Goal: Submit feedback/report problem: Submit feedback/report problem

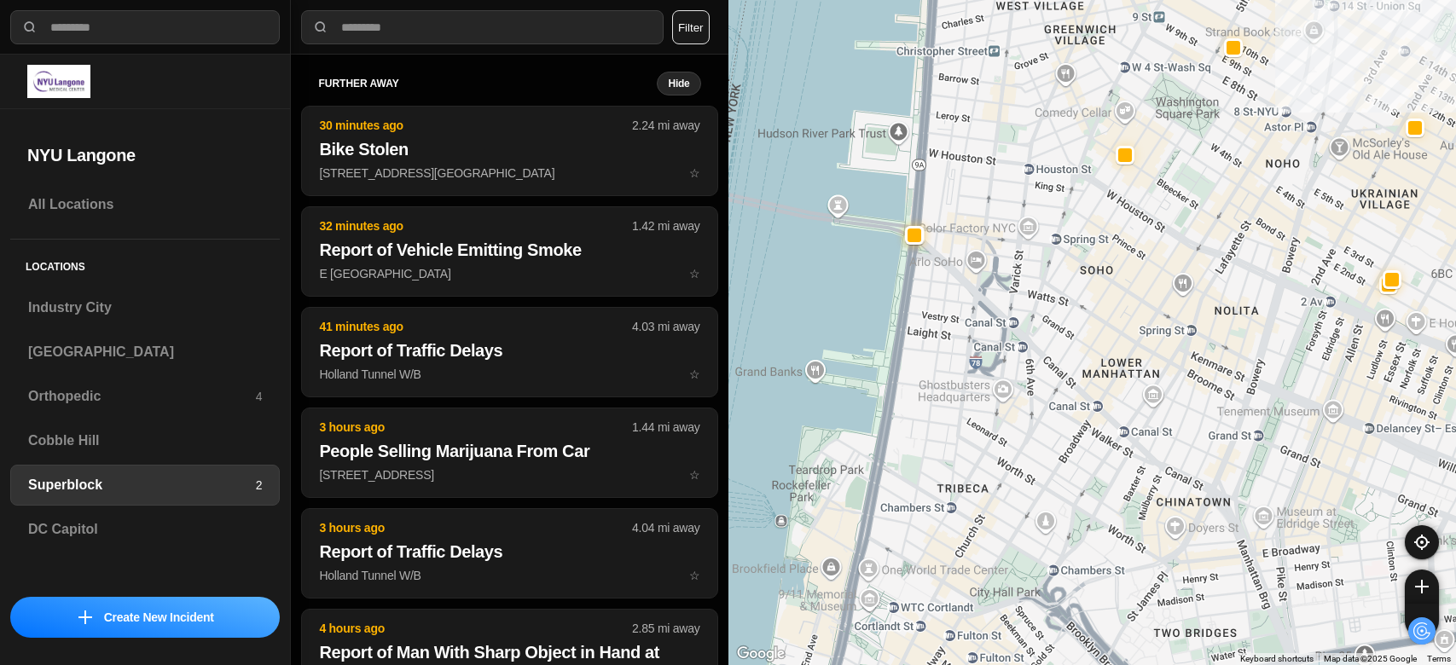
select select "*"
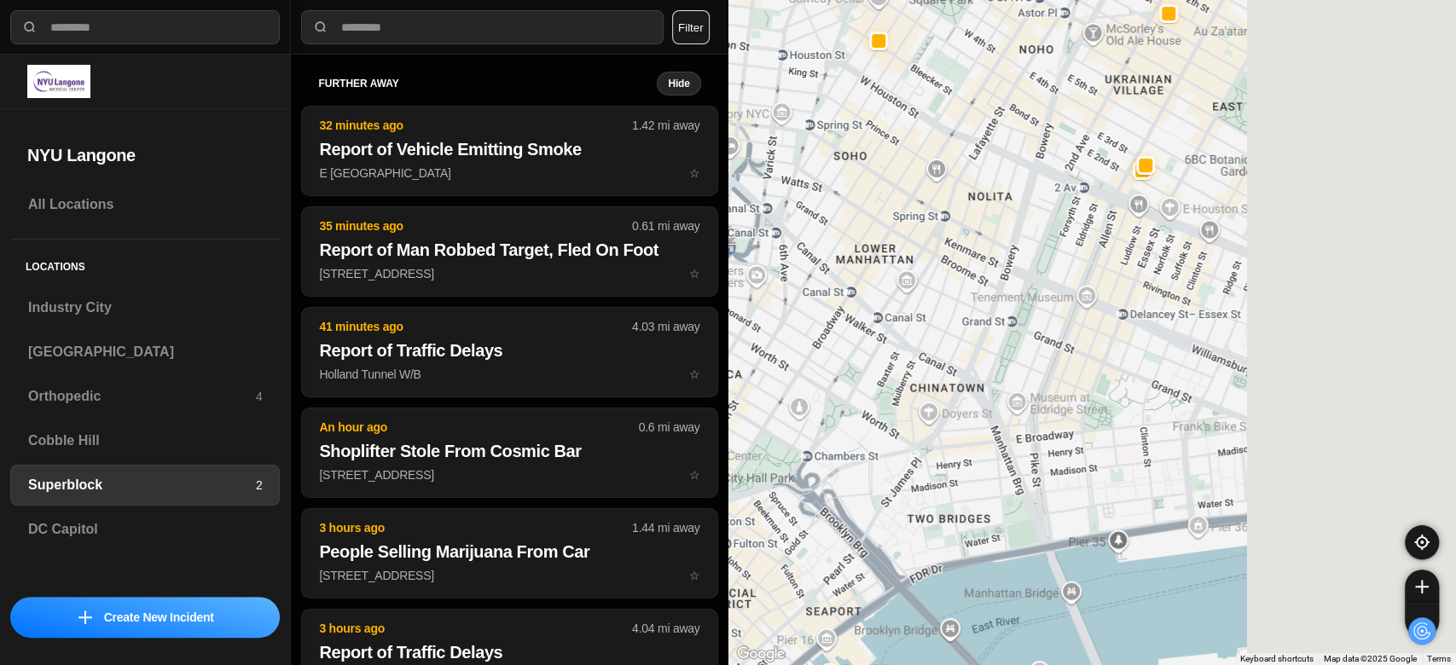
drag, startPoint x: 1058, startPoint y: 336, endPoint x: 804, endPoint y: 219, distance: 279.0
click at [804, 219] on div "1453 people" at bounding box center [1093, 332] width 729 height 665
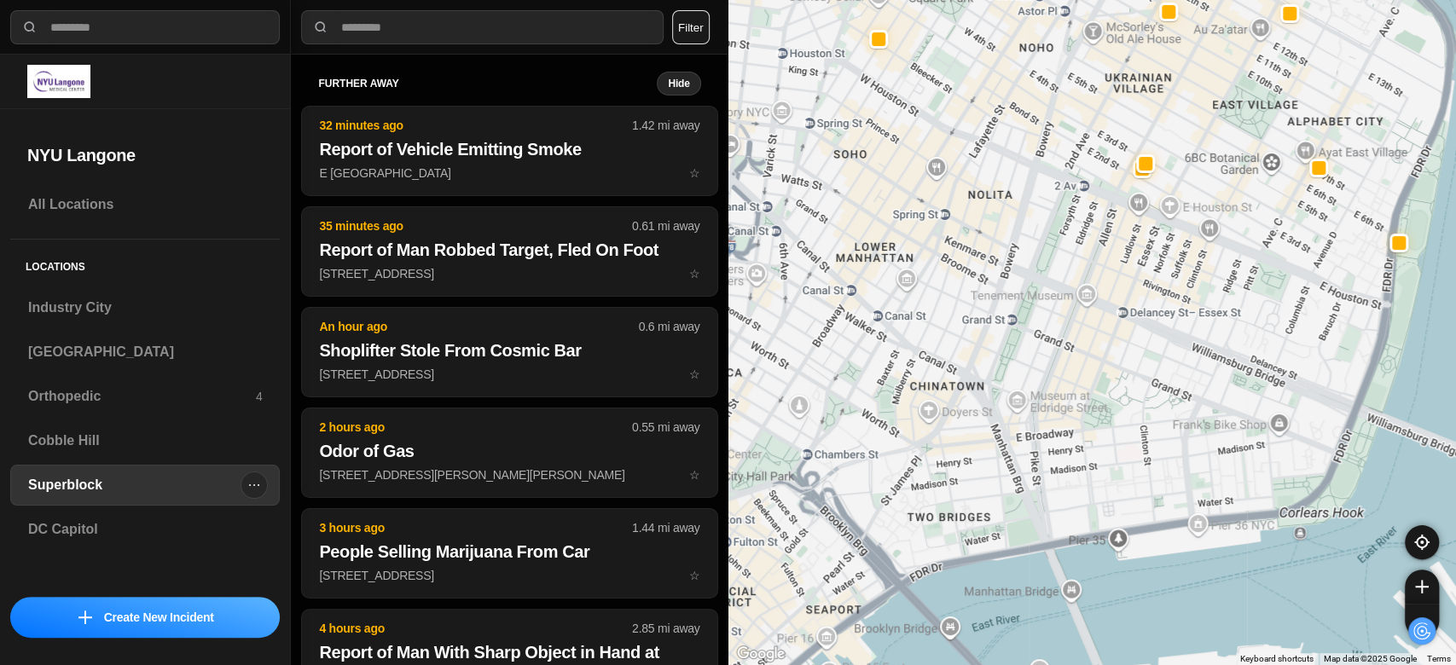
click at [77, 497] on div "Superblock 2" at bounding box center [145, 485] width 270 height 41
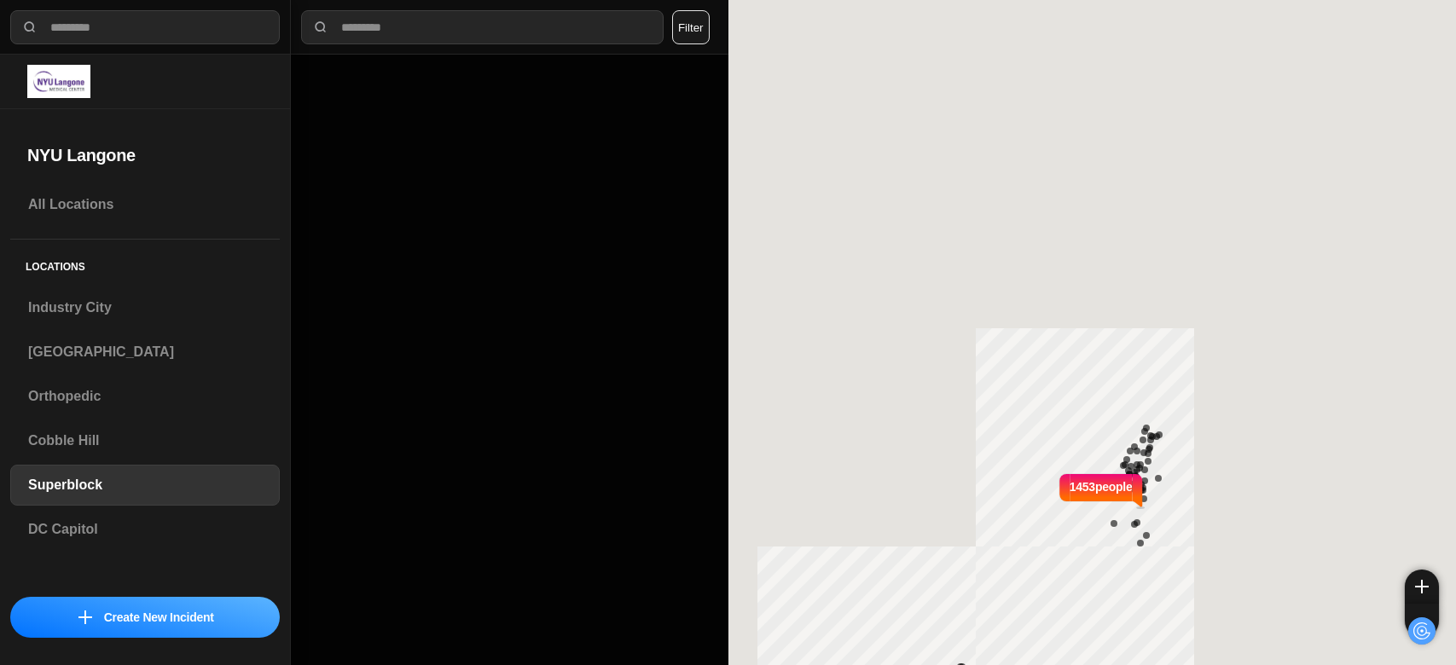
select select "*"
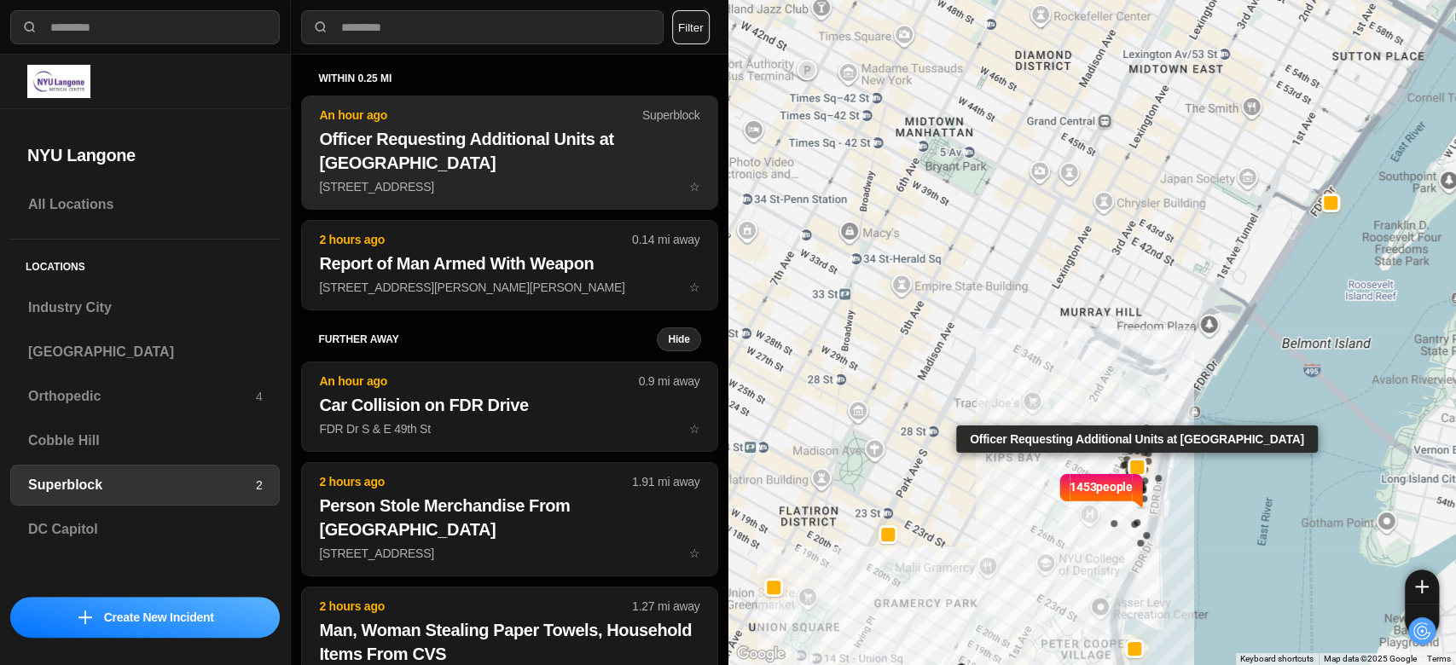
click at [459, 146] on h2 "Officer Requesting Additional Units at [GEOGRAPHIC_DATA]" at bounding box center [509, 151] width 380 height 48
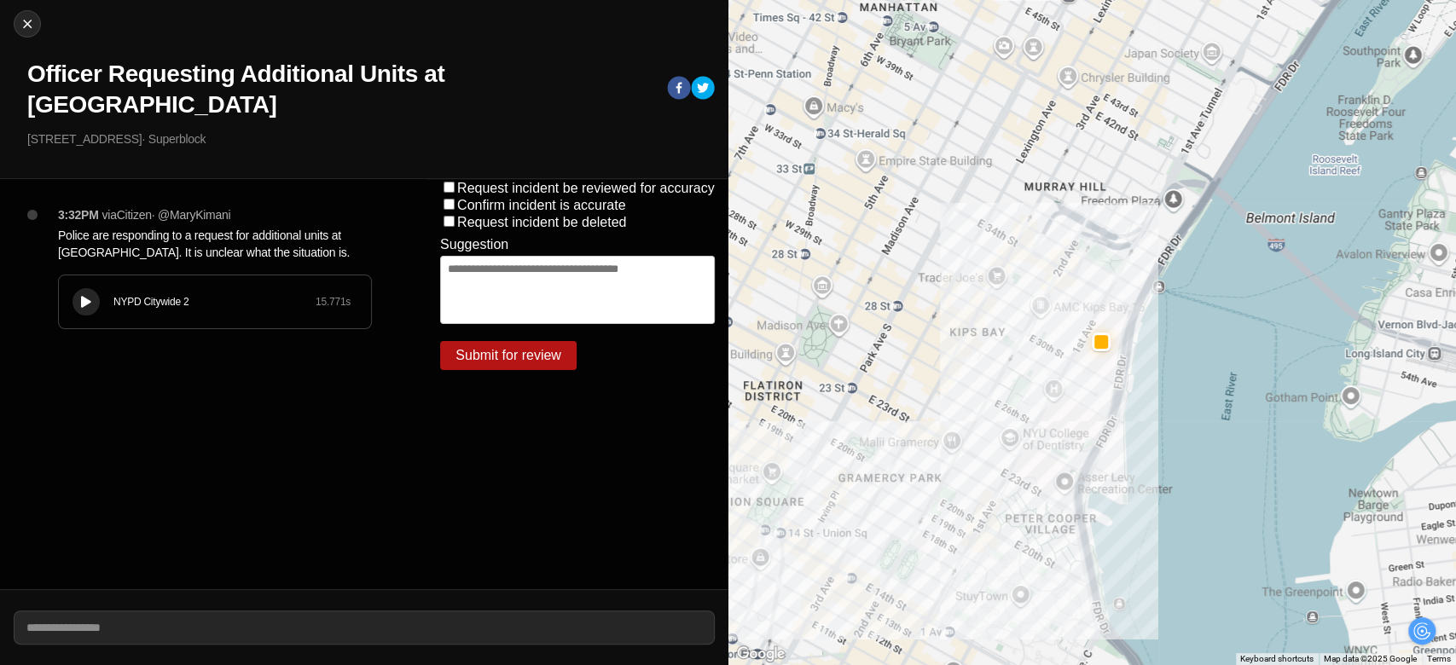
click at [494, 282] on textarea at bounding box center [577, 290] width 275 height 68
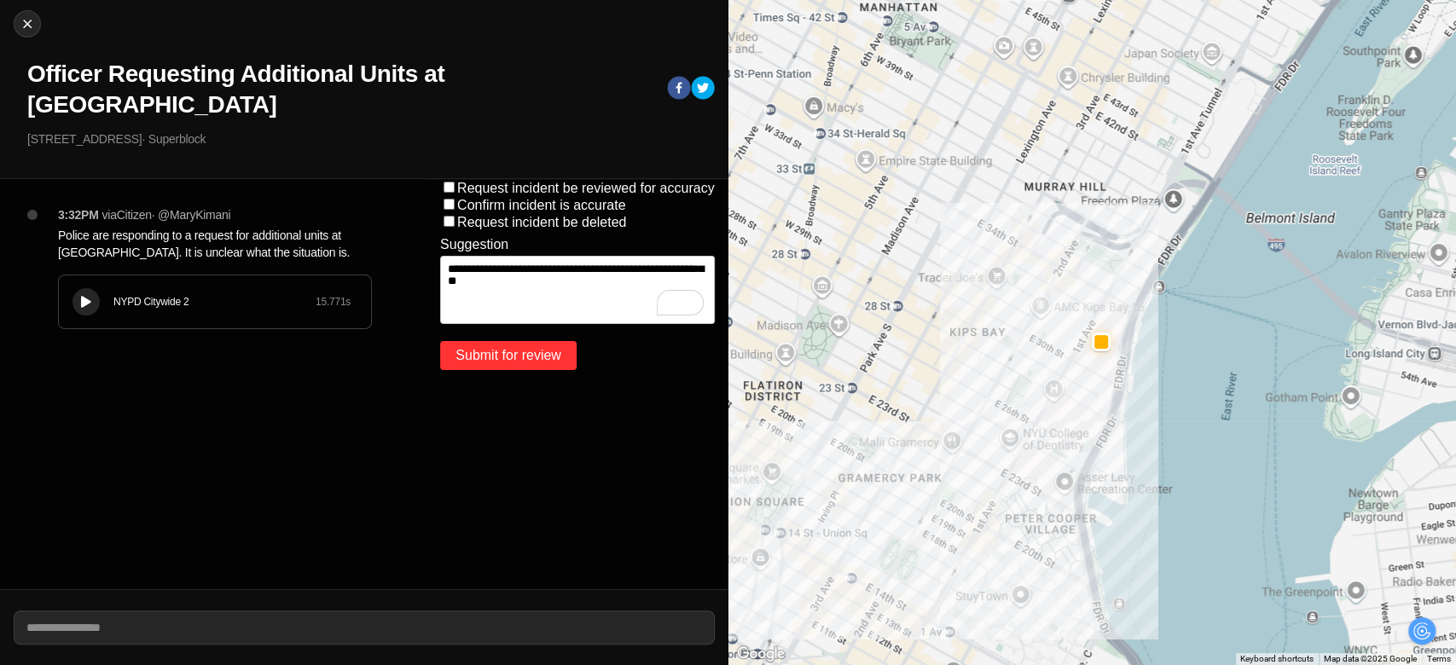
type textarea "**********"
click at [516, 358] on button "Submit for review" at bounding box center [508, 355] width 136 height 29
click at [19, 27] on img at bounding box center [27, 23] width 17 height 17
select select "*"
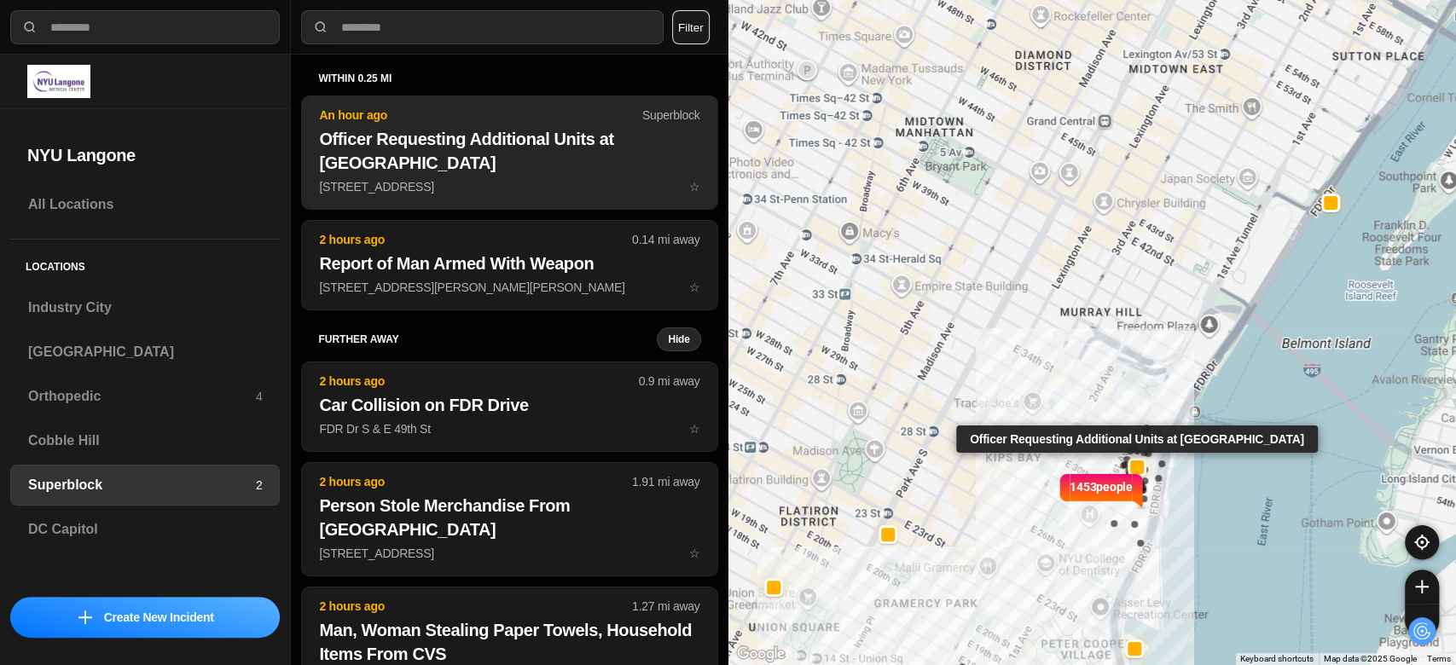
click at [501, 119] on p "An hour ago" at bounding box center [480, 115] width 323 height 17
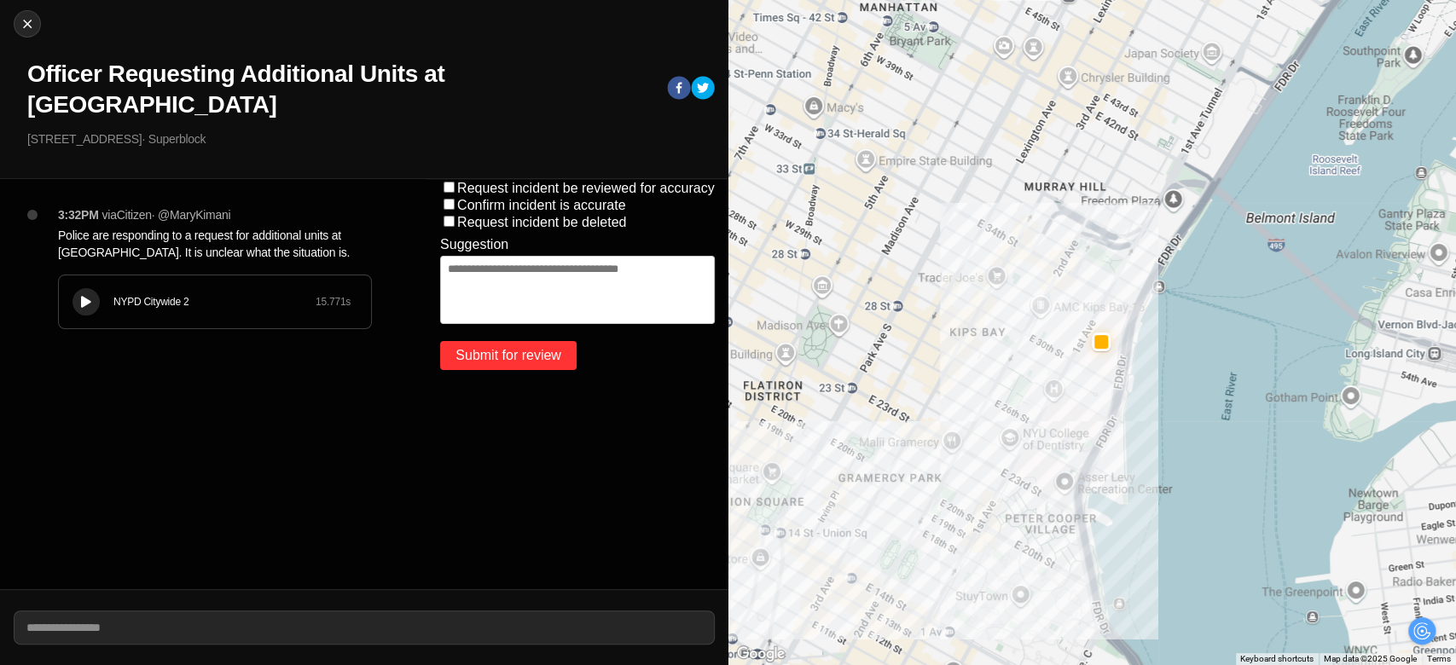
click at [487, 360] on button "Submit for review" at bounding box center [508, 355] width 136 height 29
click at [39, 34] on div "Close Officer Requesting Additional Units at [GEOGRAPHIC_DATA] [STREET_ADDRESS]…" at bounding box center [364, 89] width 729 height 179
click at [24, 17] on img at bounding box center [27, 23] width 17 height 17
select select "*"
